Goal: Information Seeking & Learning: Learn about a topic

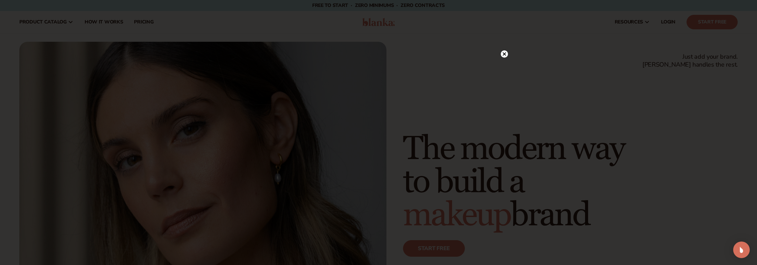
click at [505, 53] on circle at bounding box center [503, 53] width 7 height 7
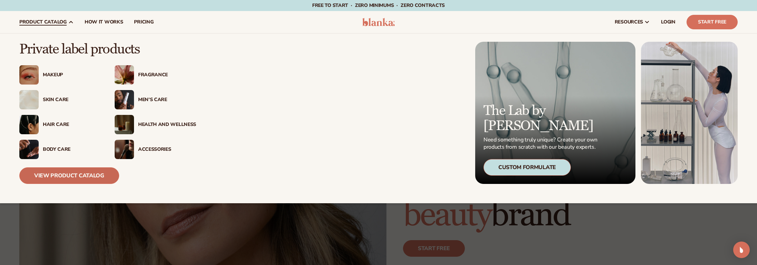
click at [48, 179] on link "View Product Catalog" at bounding box center [69, 175] width 100 height 17
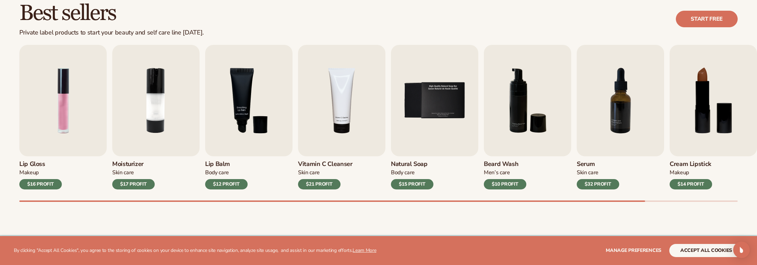
scroll to position [206, 0]
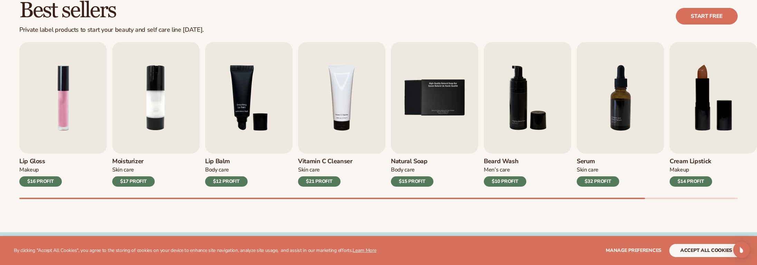
click at [601, 181] on div "$32 PROFIT" at bounding box center [597, 181] width 42 height 10
click at [596, 104] on img "7 / 9" at bounding box center [619, 97] width 87 height 111
click at [633, 124] on img "7 / 9" at bounding box center [619, 97] width 87 height 111
click at [685, 250] on button "accept all cookies" at bounding box center [706, 250] width 74 height 13
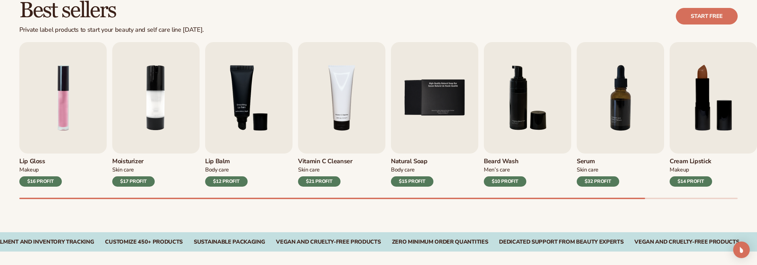
click at [595, 184] on div "$32 PROFIT" at bounding box center [597, 181] width 42 height 10
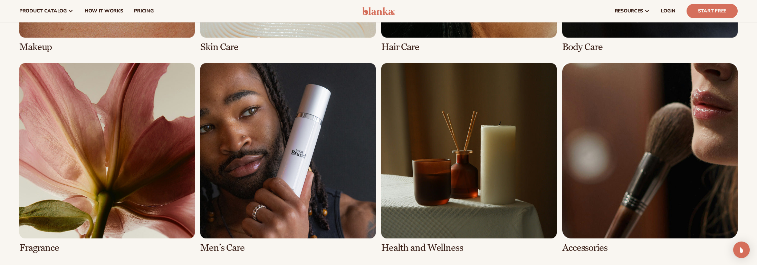
scroll to position [623, 0]
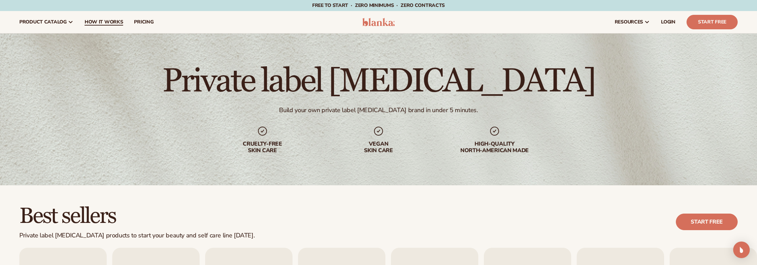
click at [111, 21] on span "How It Works" at bounding box center [104, 22] width 39 height 6
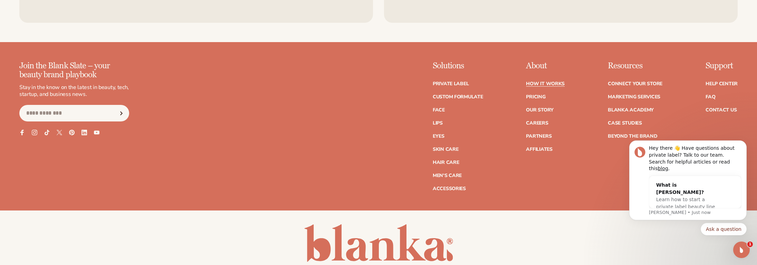
scroll to position [1879, 0]
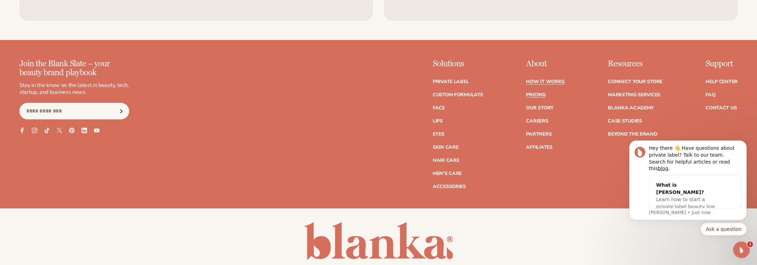
click at [532, 92] on link "Pricing" at bounding box center [535, 94] width 19 height 5
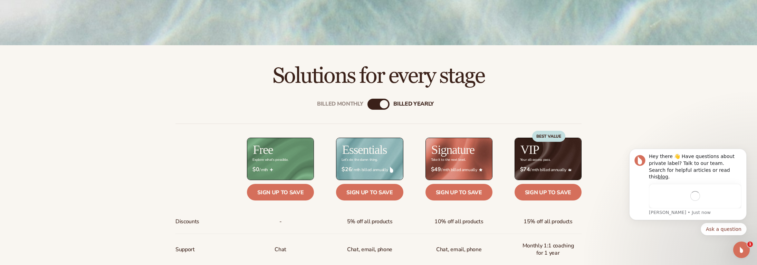
scroll to position [264, 0]
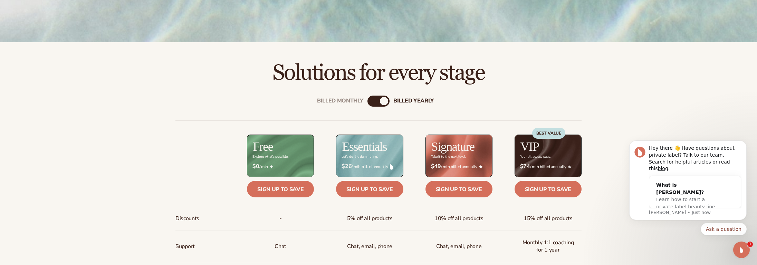
click at [373, 101] on div "Billed Monthly" at bounding box center [371, 101] width 8 height 8
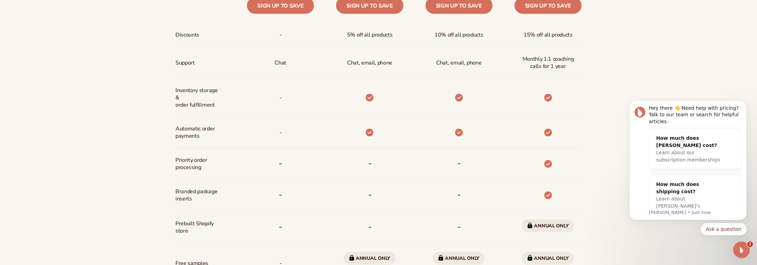
scroll to position [460, 0]
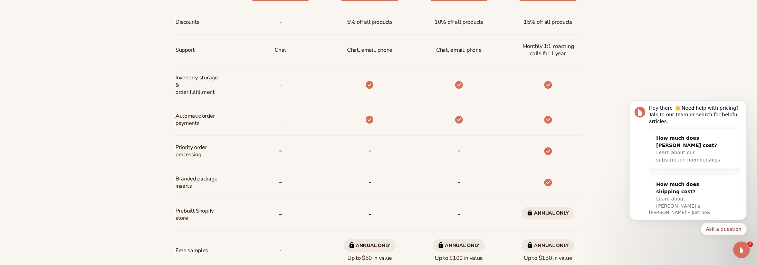
click at [546, 89] on icon at bounding box center [548, 85] width 8 height 8
click at [199, 181] on span "Branded package inserts" at bounding box center [198, 183] width 46 height 20
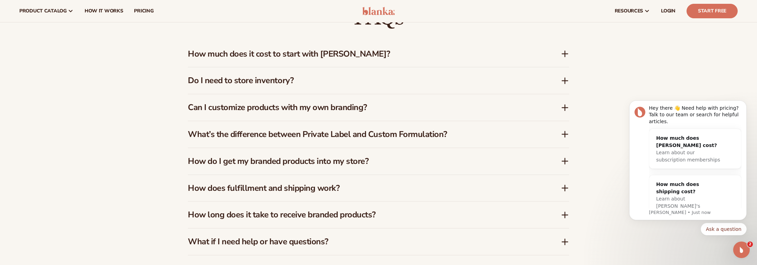
scroll to position [1199, 0]
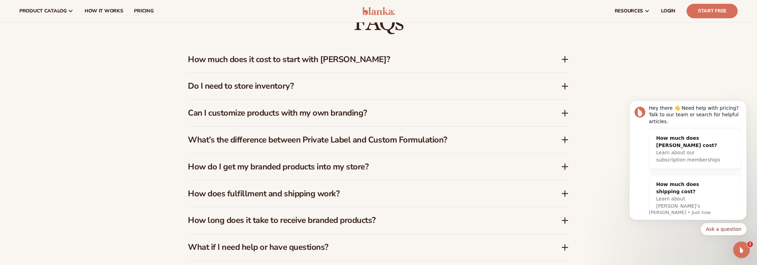
click at [565, 85] on icon at bounding box center [565, 87] width 0 height 6
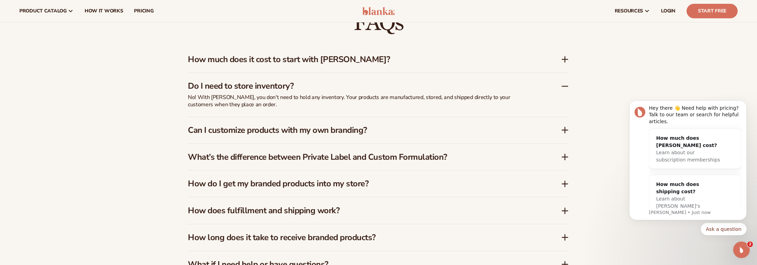
click at [564, 130] on icon at bounding box center [565, 130] width 6 height 0
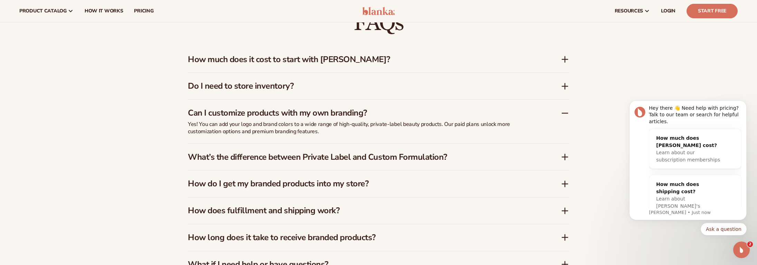
click at [563, 159] on icon at bounding box center [564, 157] width 8 height 8
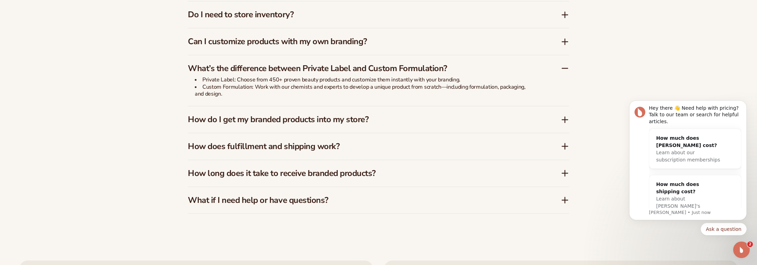
scroll to position [1275, 0]
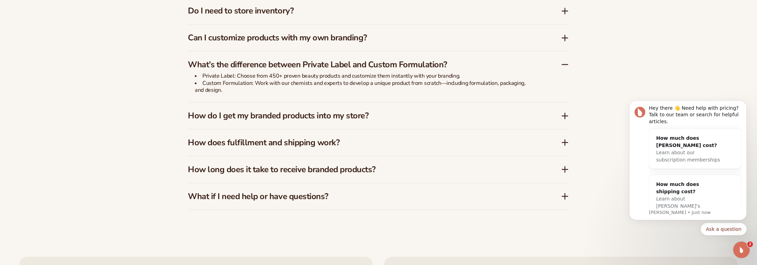
click at [565, 116] on icon at bounding box center [565, 116] width 0 height 6
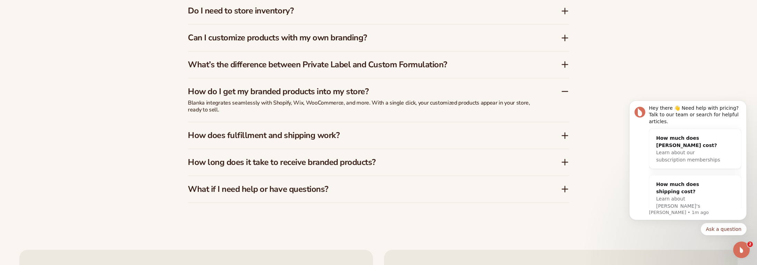
click at [563, 162] on icon at bounding box center [565, 162] width 6 height 0
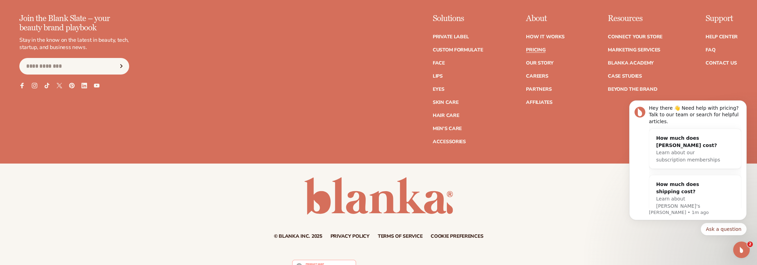
scroll to position [1680, 0]
